Goal: Navigation & Orientation: Find specific page/section

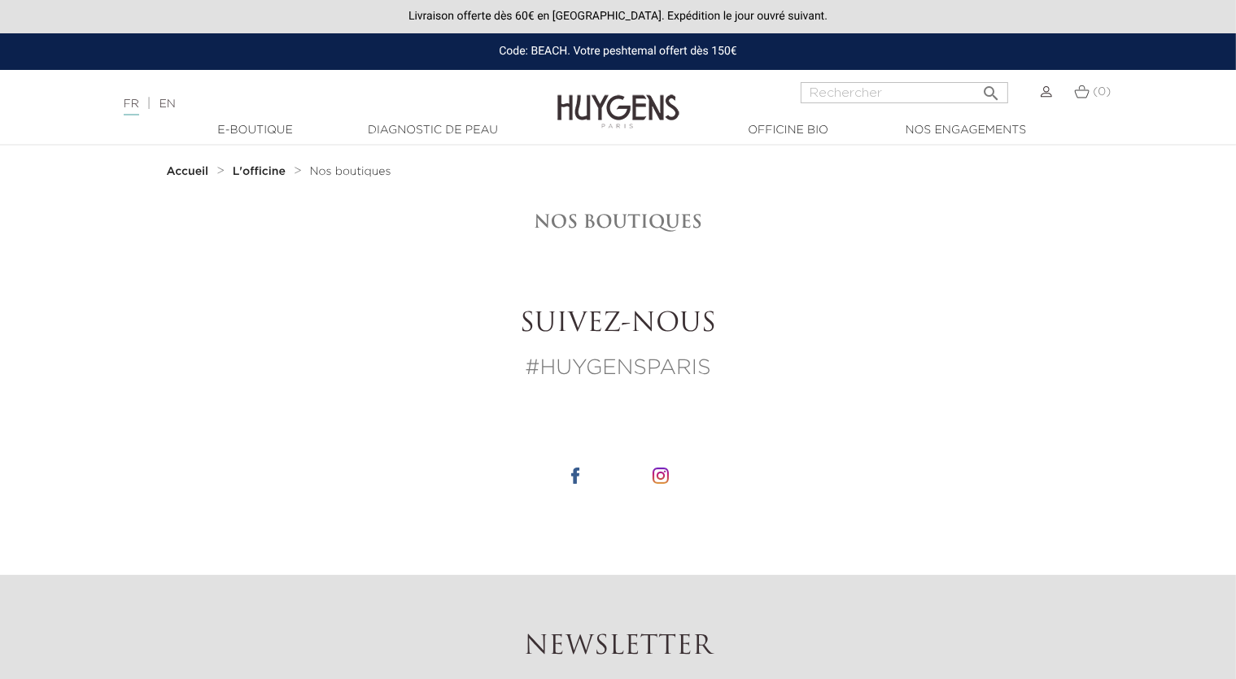
click at [595, 221] on h1 "Nos boutiques" at bounding box center [618, 221] width 903 height 21
click at [554, 216] on h1 "Nos boutiques" at bounding box center [618, 221] width 903 height 21
click at [604, 222] on h1 "Nos boutiques" at bounding box center [618, 221] width 903 height 21
click at [340, 173] on span "Nos boutiques" at bounding box center [350, 171] width 81 height 11
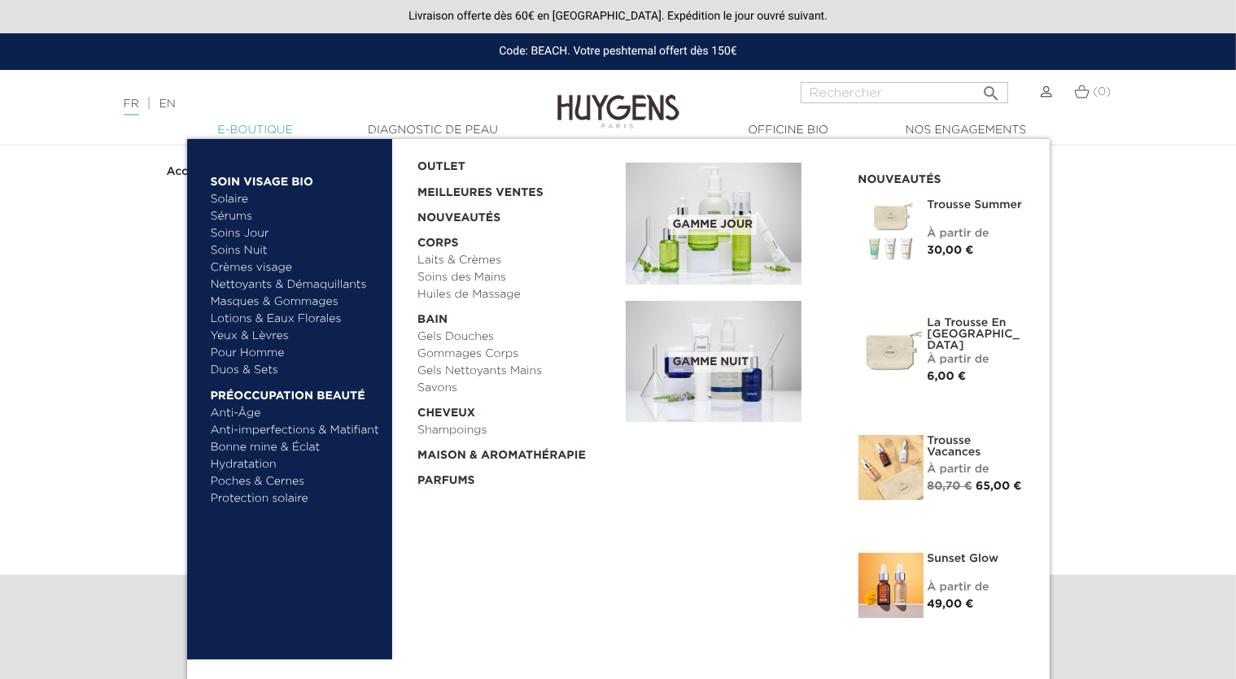
click at [242, 129] on link "  E-Boutique" at bounding box center [255, 130] width 163 height 17
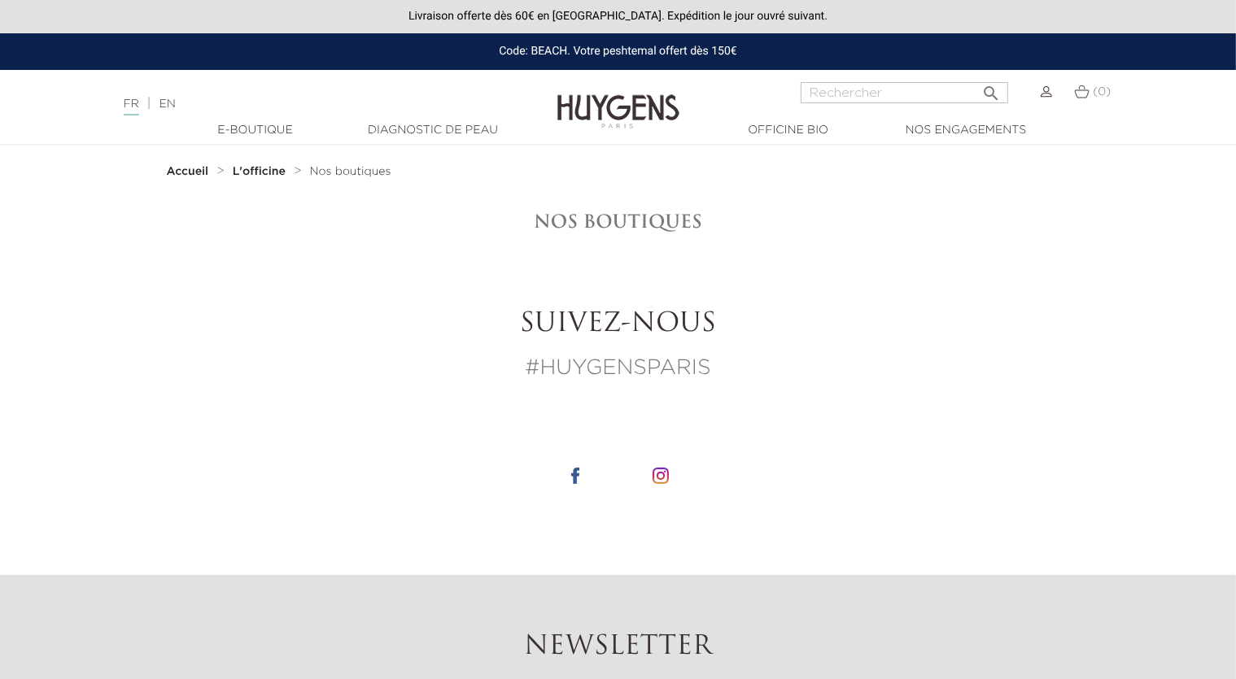
click at [593, 367] on p "#HUYGENSPARIS" at bounding box center [618, 369] width 903 height 32
click at [593, 333] on h2 "Suivez-nous" at bounding box center [618, 324] width 903 height 31
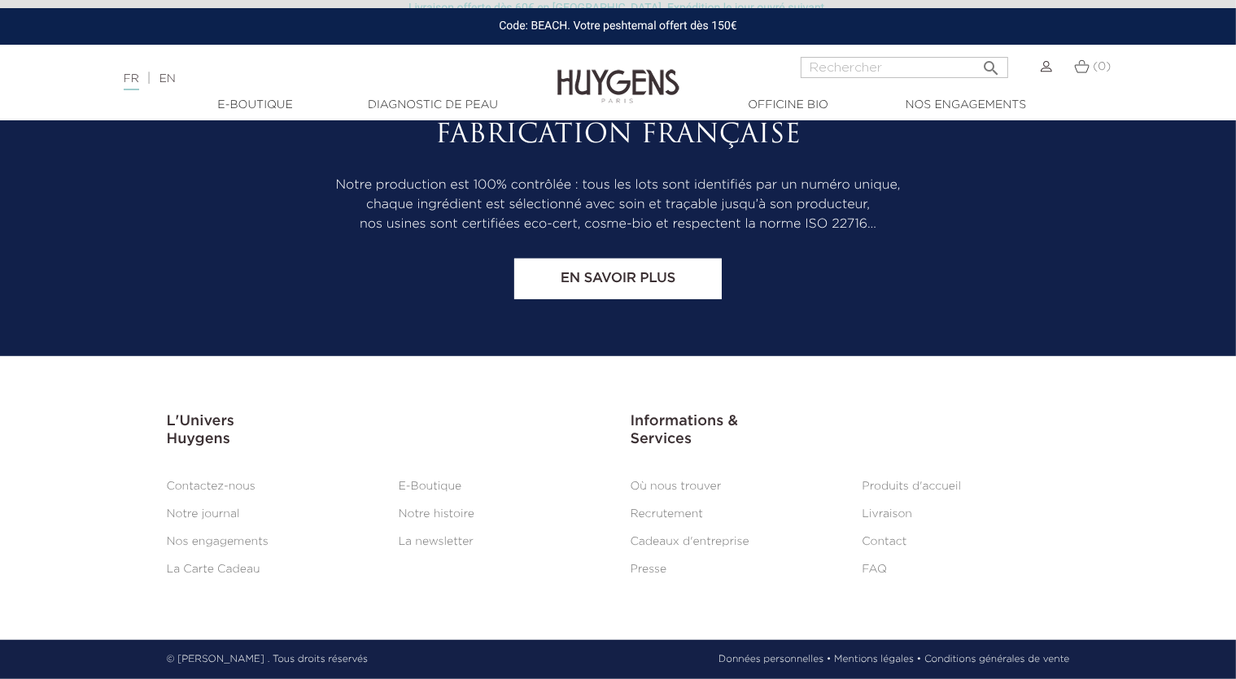
scroll to position [464, 0]
